Goal: Task Accomplishment & Management: Complete application form

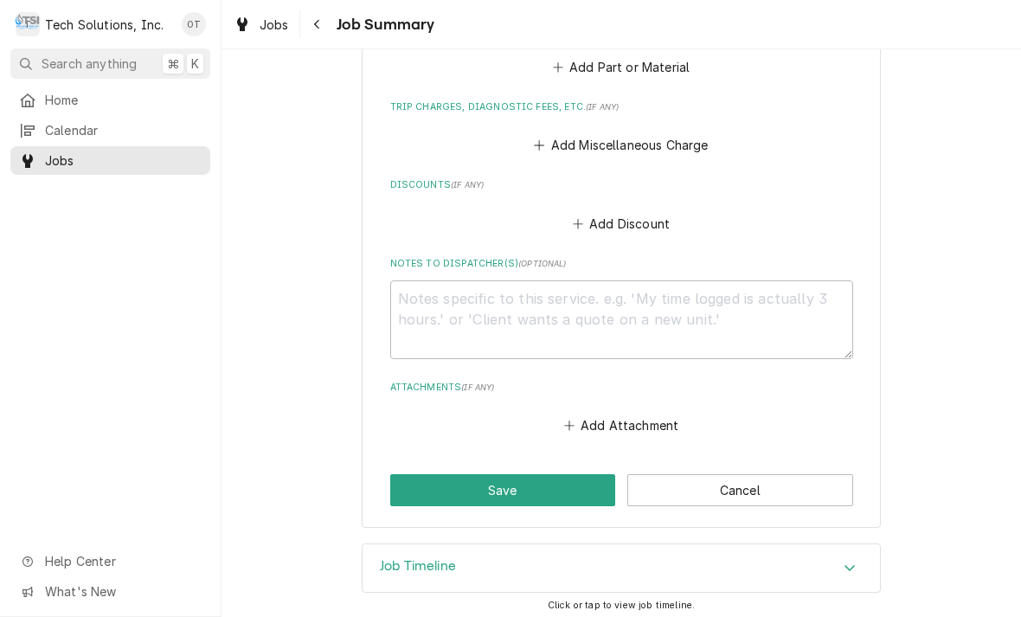
scroll to position [852, 0]
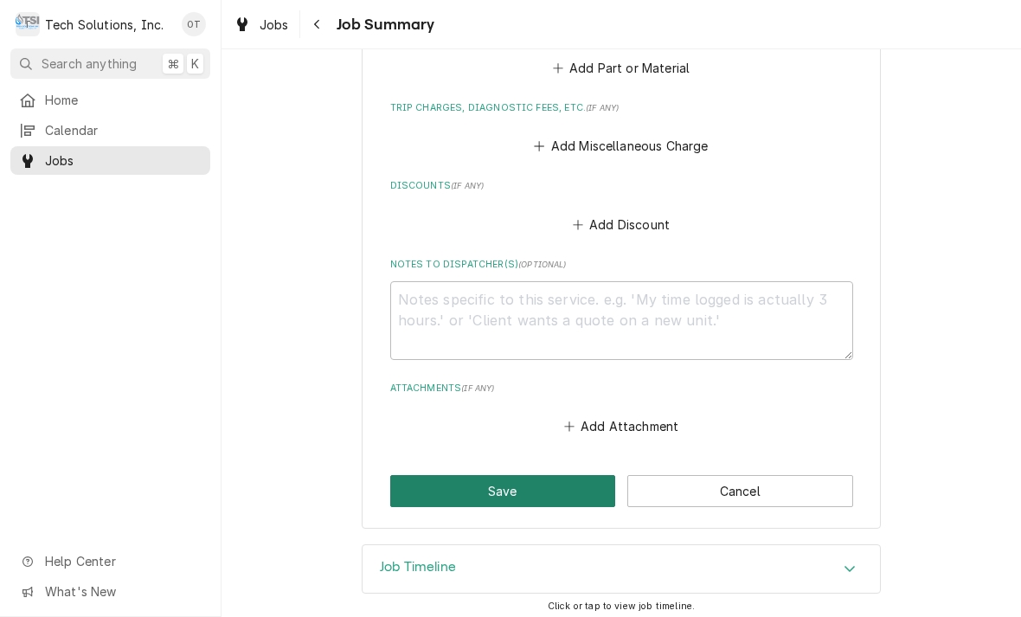
click at [515, 487] on button "Save" at bounding box center [503, 491] width 226 height 32
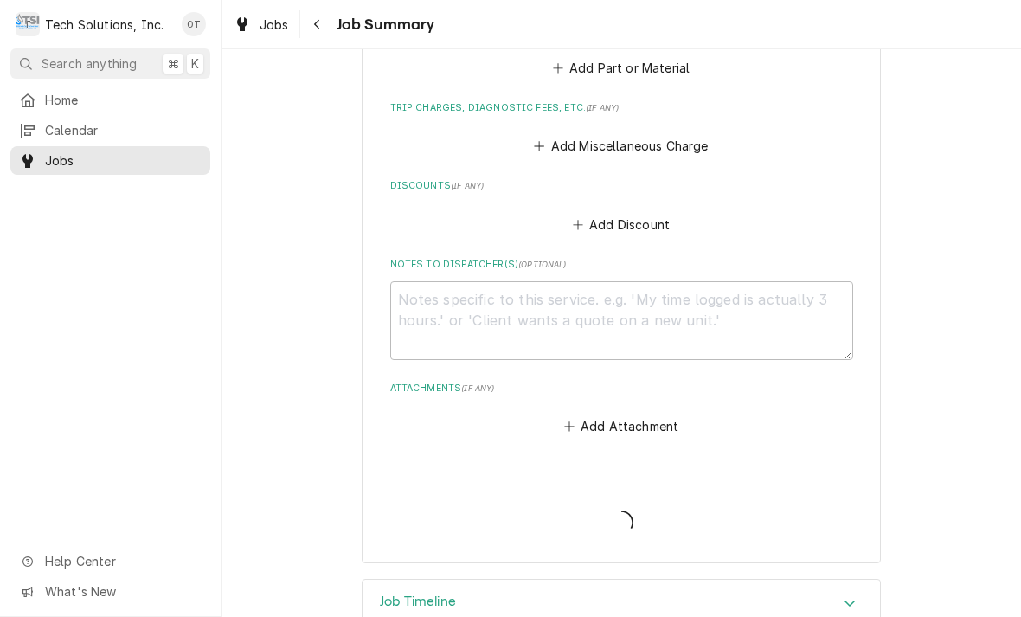
type textarea "x"
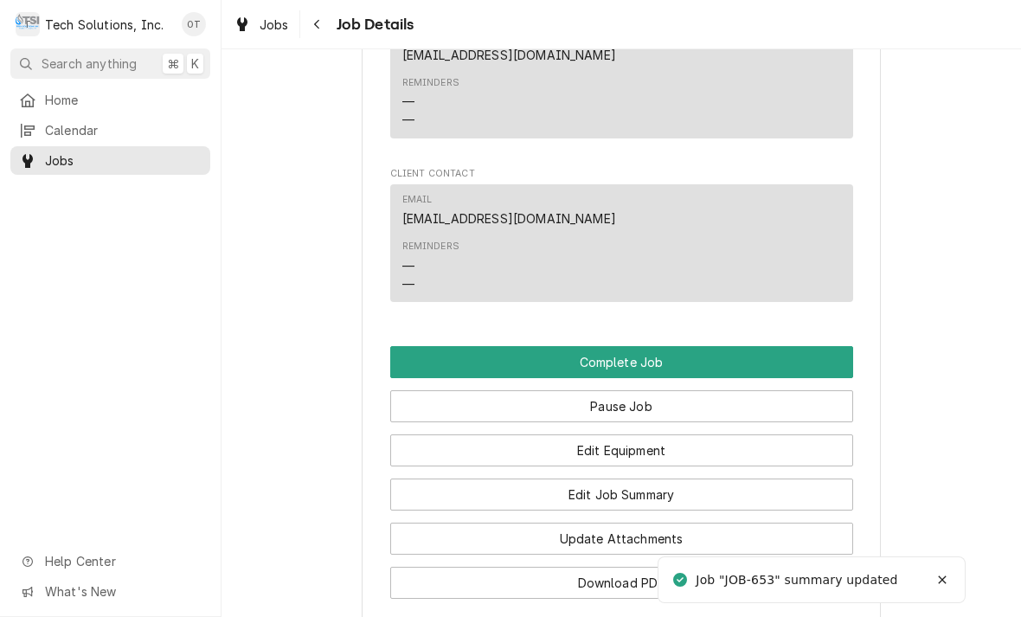
scroll to position [1701, 0]
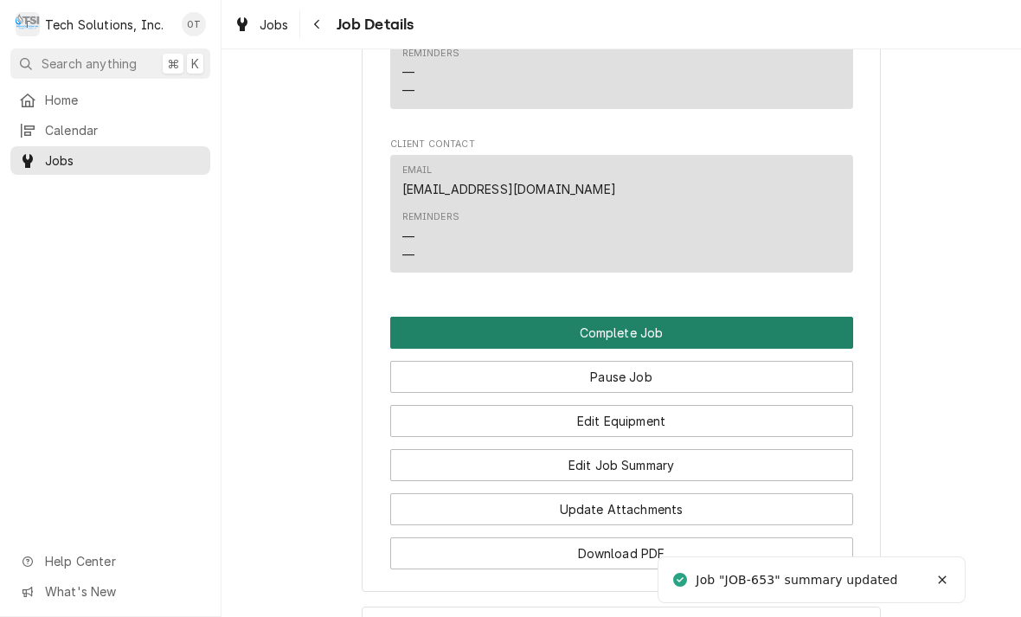
click at [618, 317] on button "Complete Job" at bounding box center [621, 333] width 463 height 32
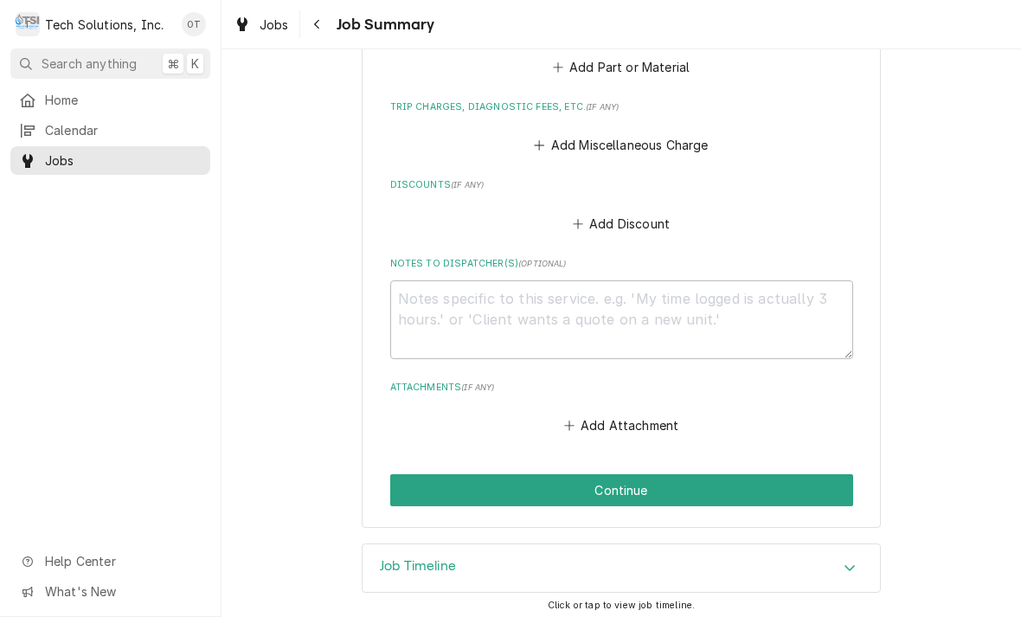
scroll to position [852, 0]
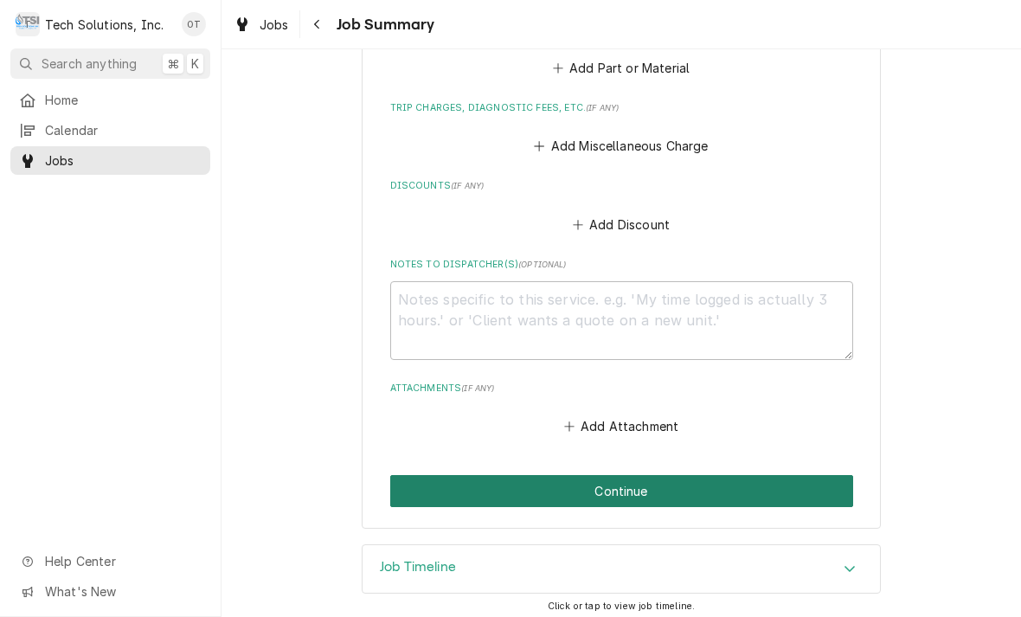
click at [625, 485] on button "Continue" at bounding box center [621, 491] width 463 height 32
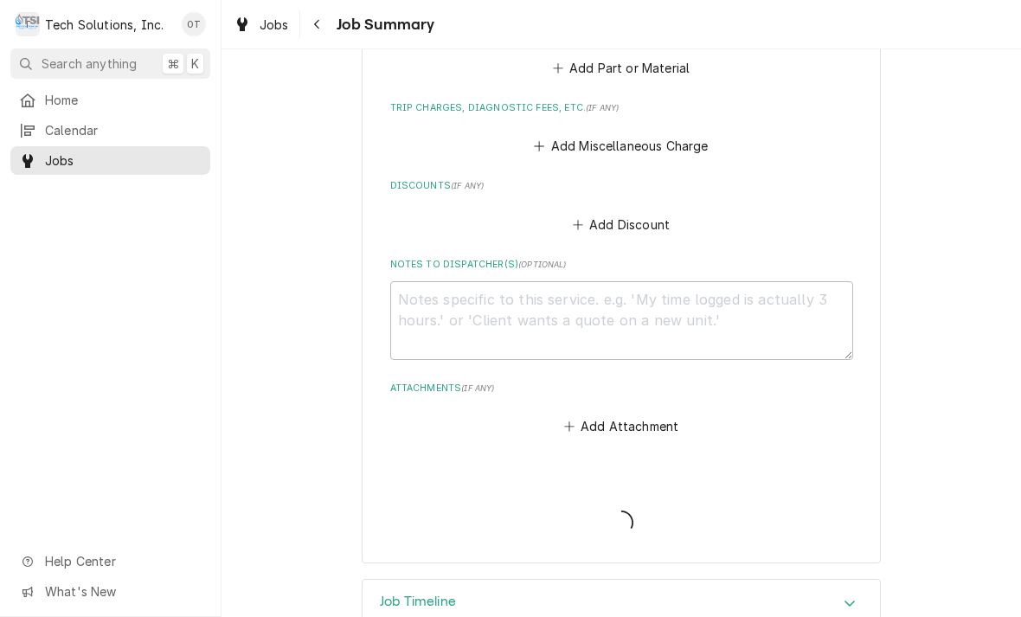
type textarea "x"
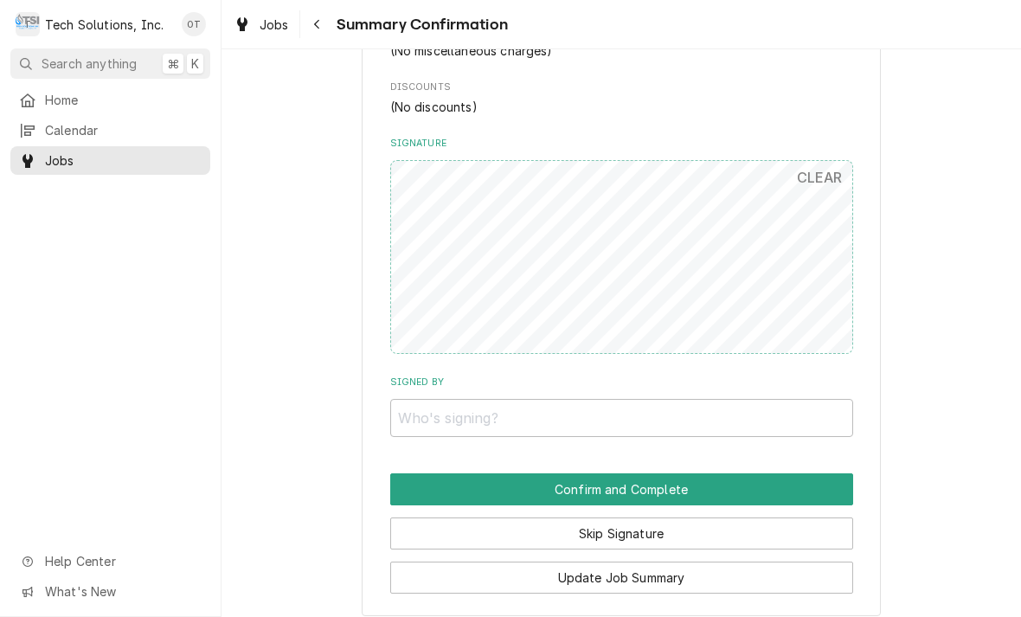
scroll to position [805, 0]
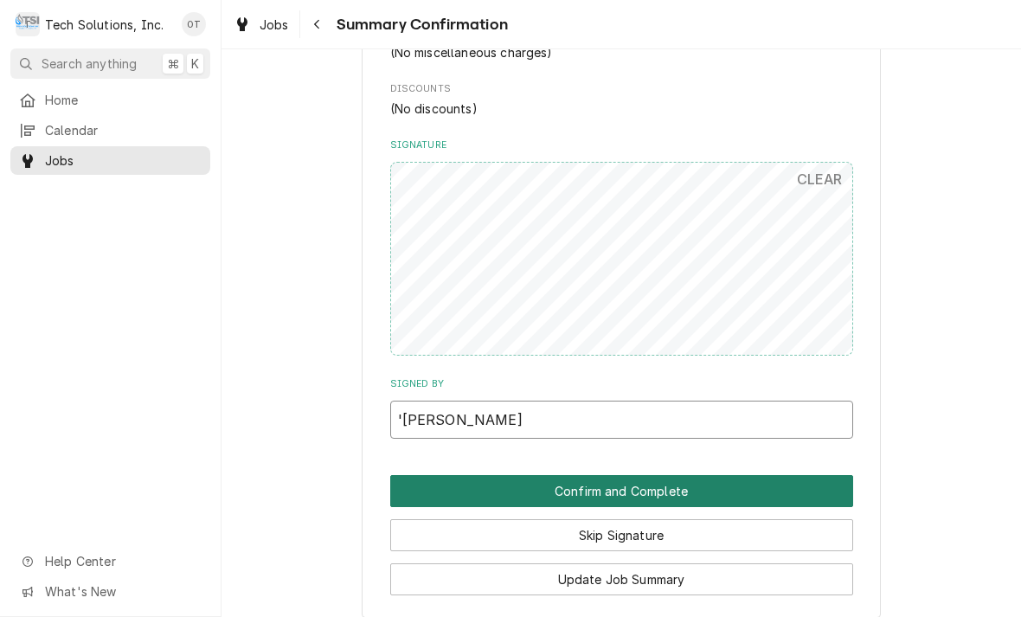
type input "'Paul Blair"
click at [627, 475] on button "Confirm and Complete" at bounding box center [621, 491] width 463 height 32
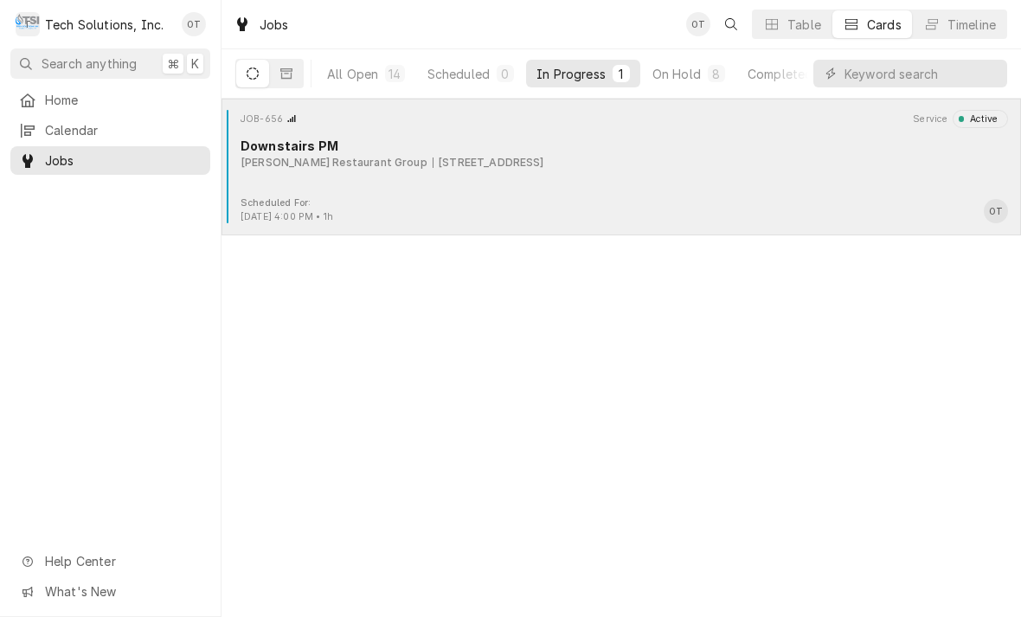
click at [538, 162] on div "2830 Mountaineer Blvd, Charleston, WV 25309" at bounding box center [489, 163] width 112 height 16
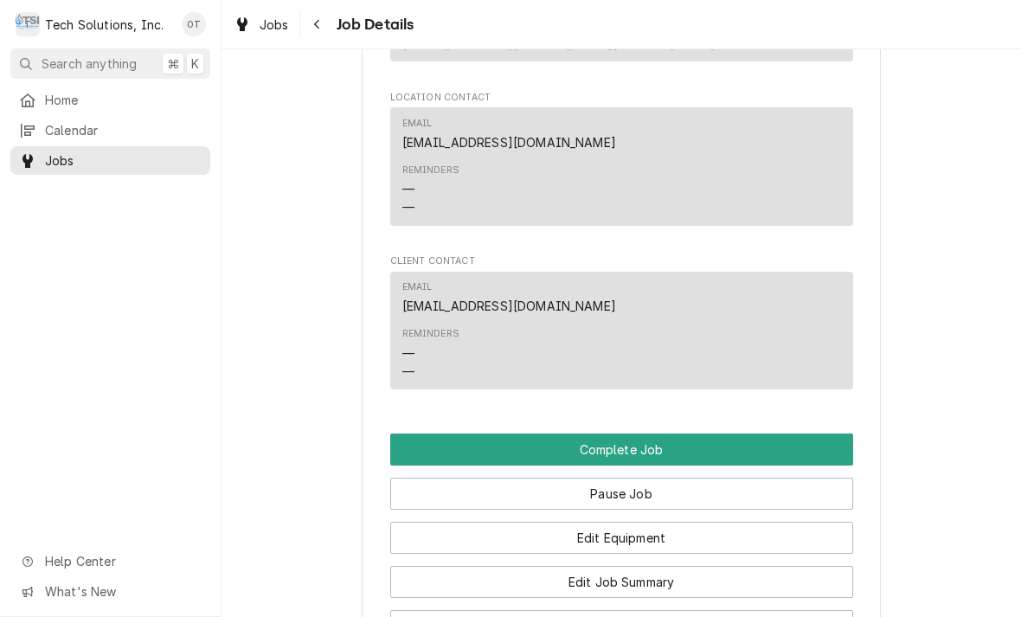
scroll to position [1551, 0]
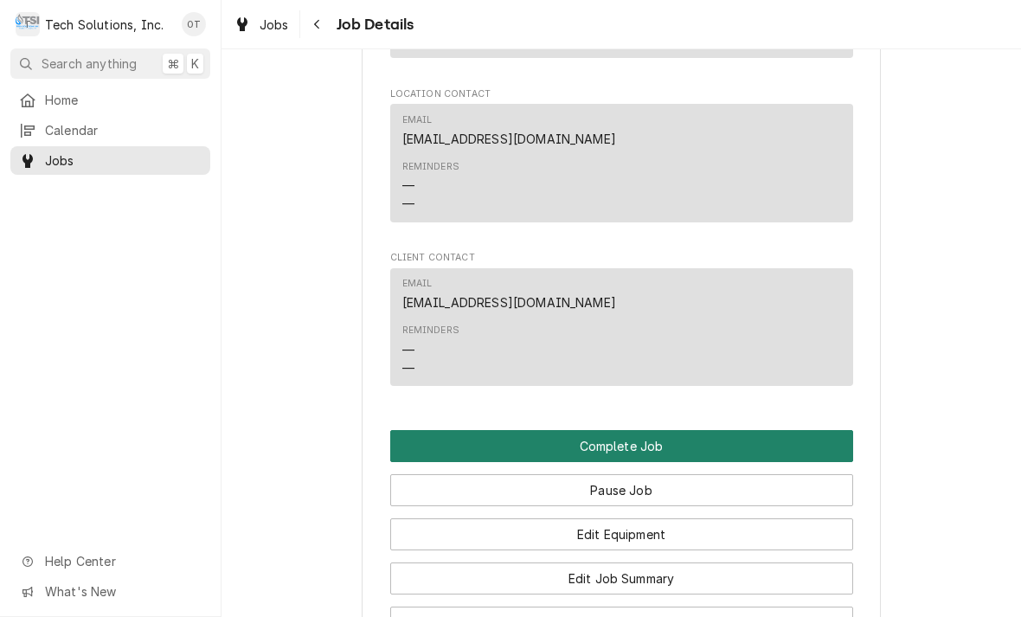
click at [618, 430] on button "Complete Job" at bounding box center [621, 446] width 463 height 32
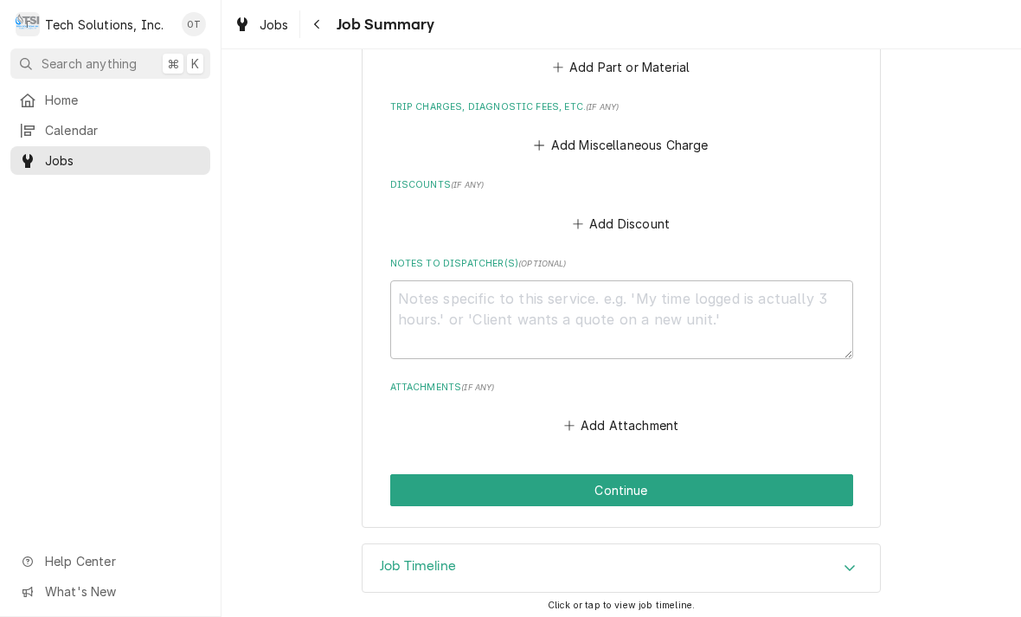
scroll to position [790, 0]
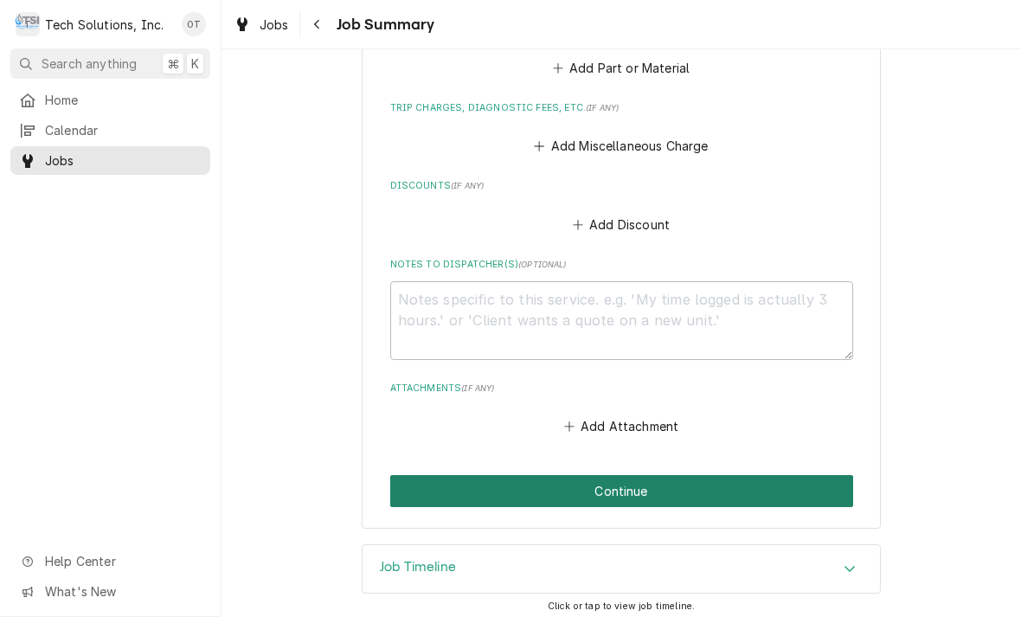
click at [632, 478] on button "Continue" at bounding box center [621, 491] width 463 height 32
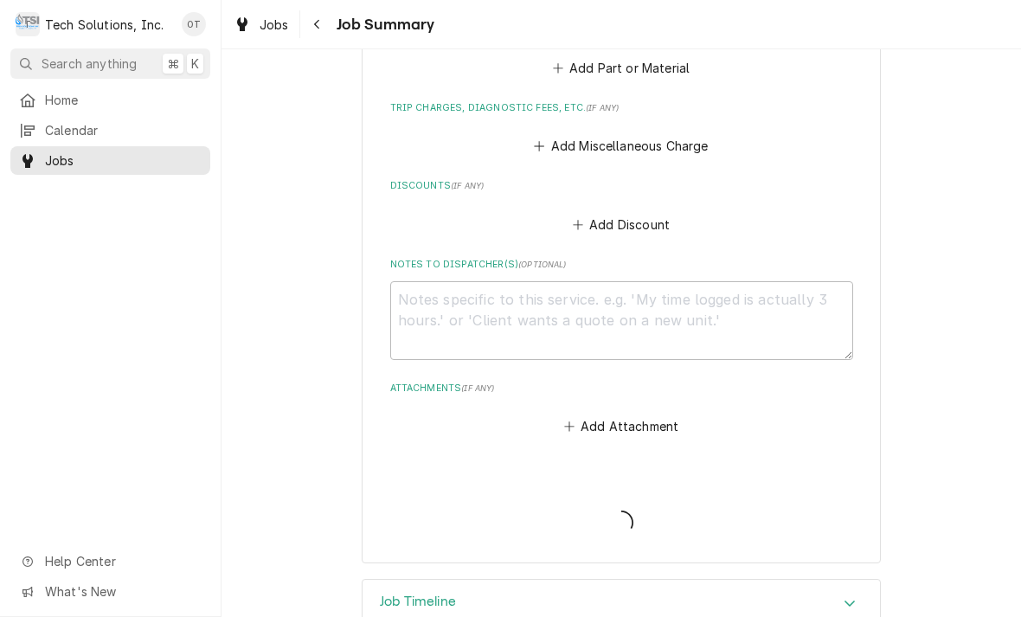
type textarea "x"
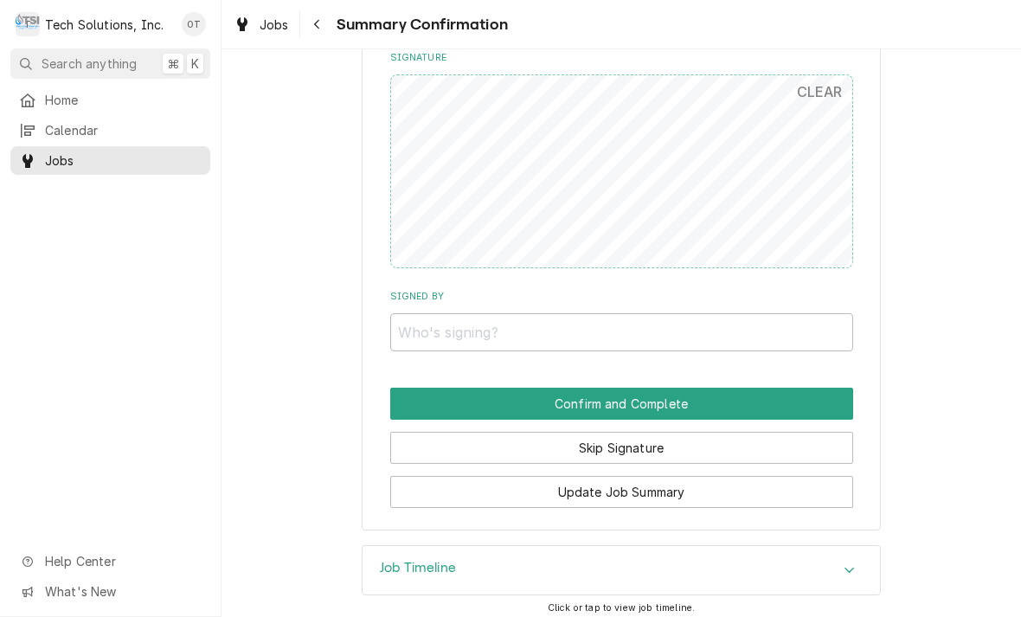
scroll to position [855, 0]
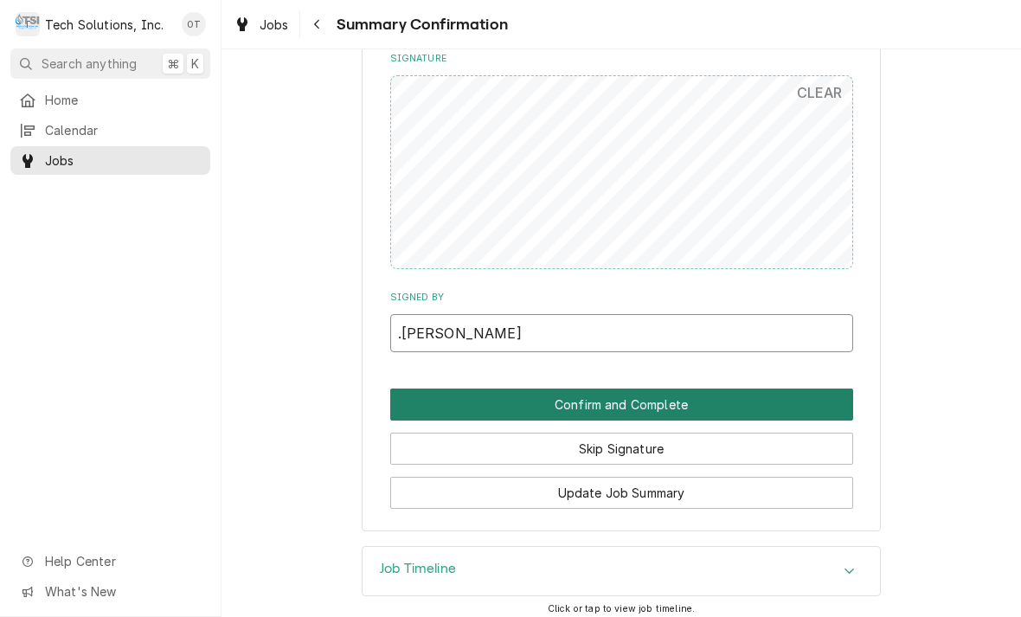
type input ".Paul Blair"
click at [625, 388] on button "Confirm and Complete" at bounding box center [621, 404] width 463 height 32
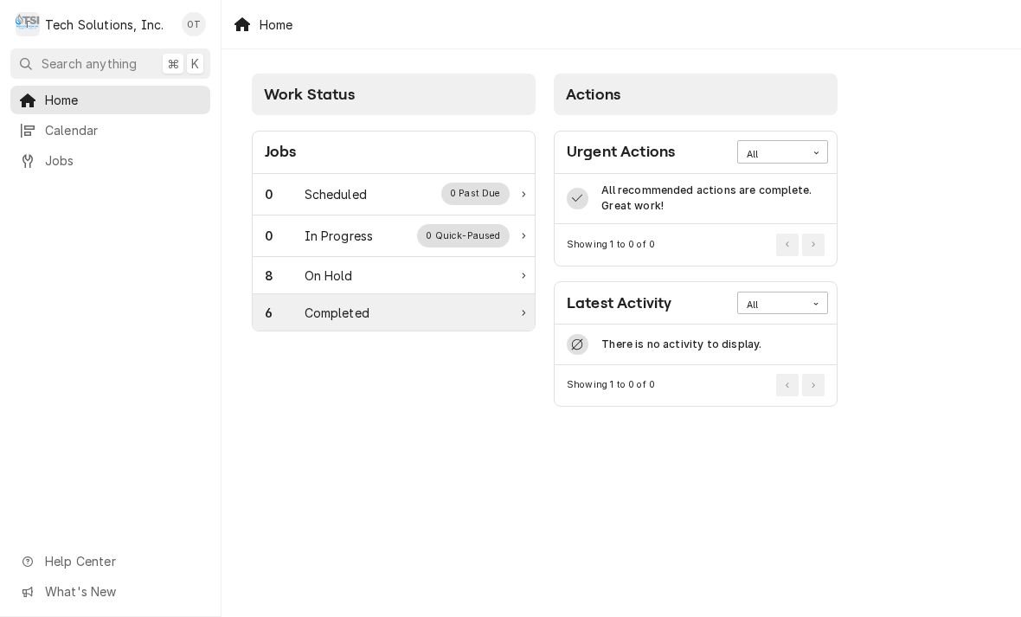
click at [506, 306] on div "6 Completed" at bounding box center [387, 313] width 245 height 18
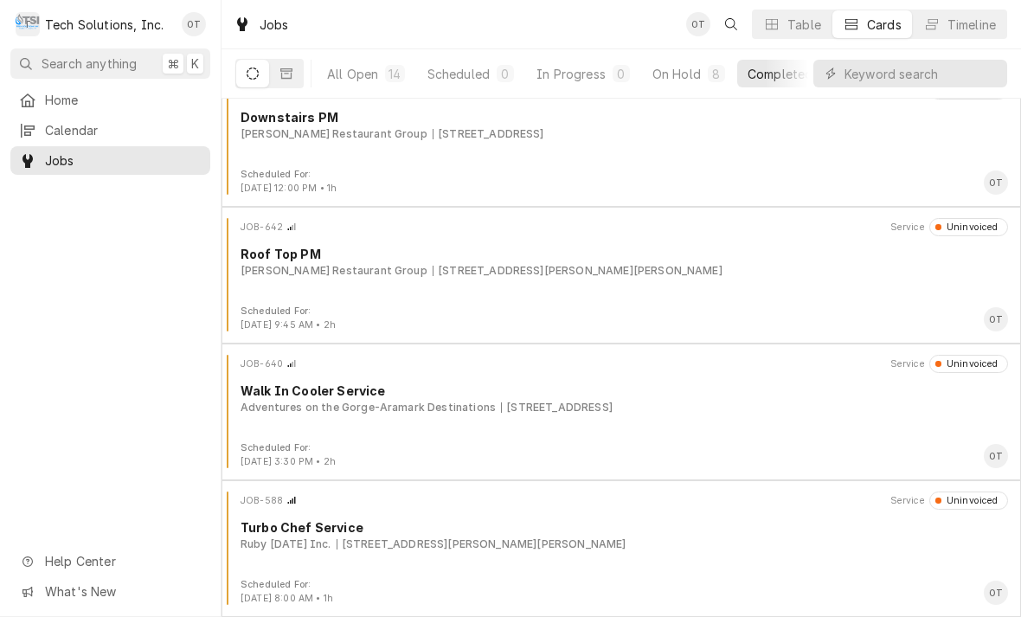
scroll to position [302, 0]
